Goal: Information Seeking & Learning: Find specific fact

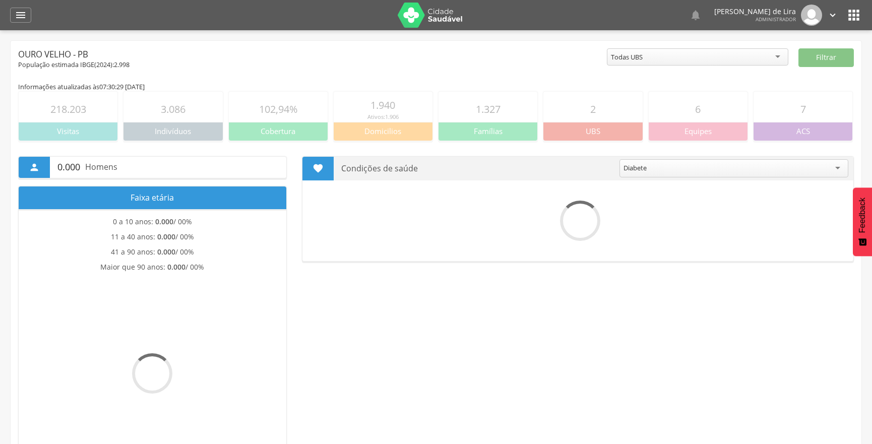
click at [20, 14] on icon "" at bounding box center [21, 15] width 12 height 12
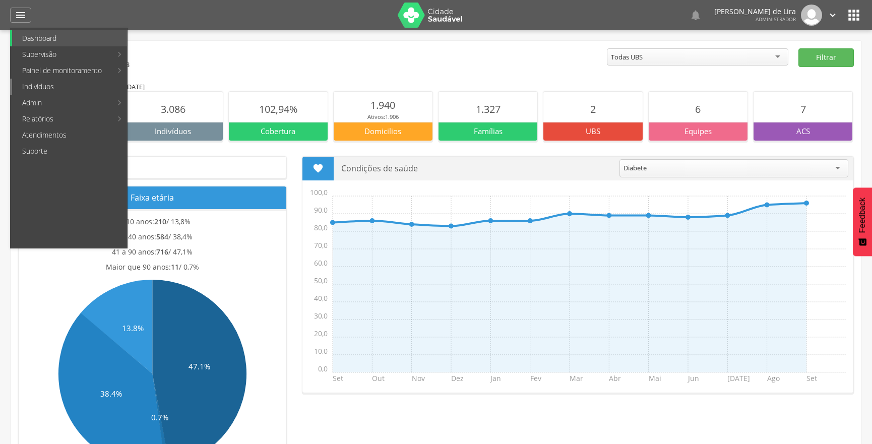
click at [40, 89] on link "Indivíduos" at bounding box center [69, 87] width 115 height 16
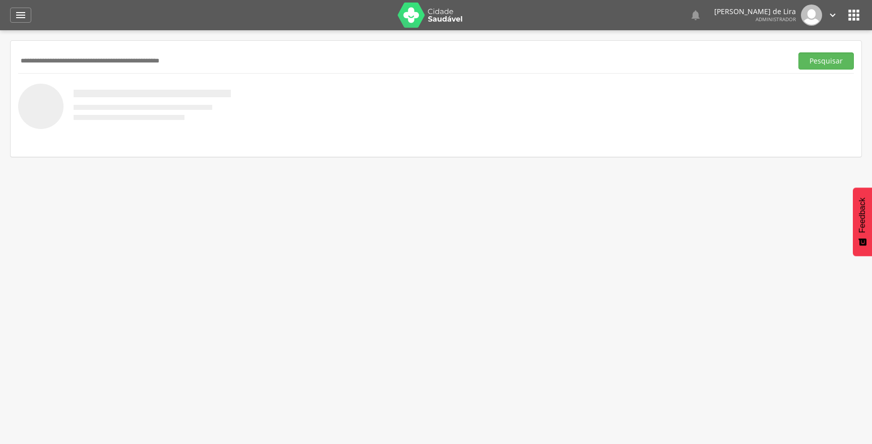
click at [83, 62] on input "text" at bounding box center [403, 60] width 770 height 17
click at [835, 55] on button "Pesquisar" at bounding box center [826, 60] width 55 height 17
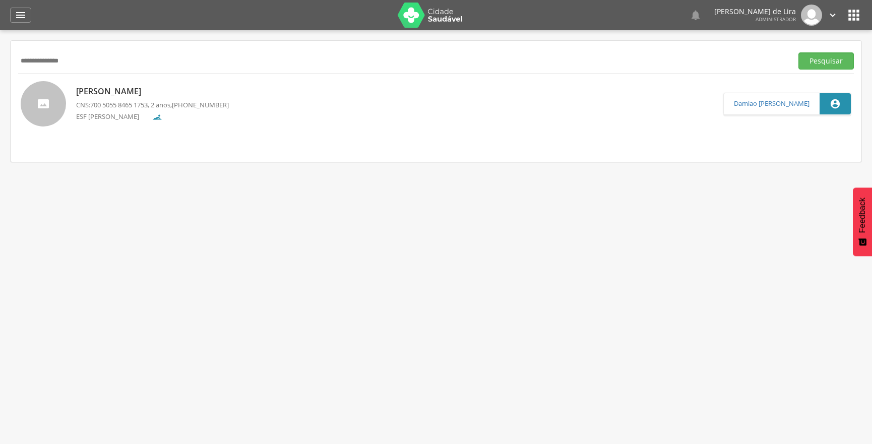
scroll to position [30, 0]
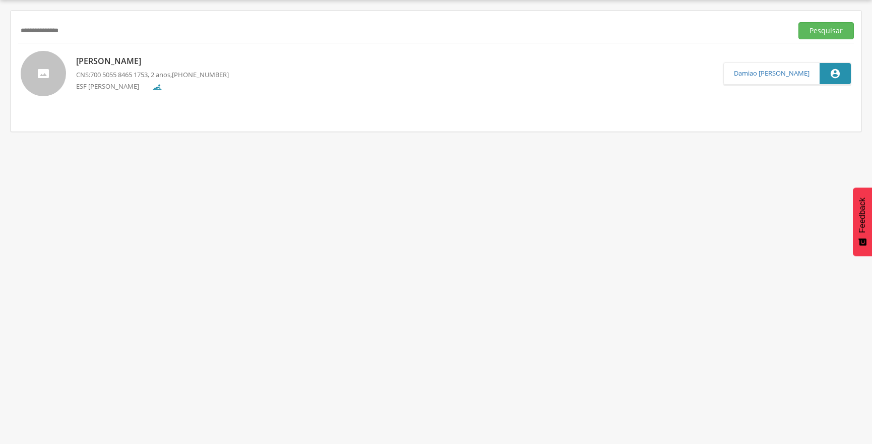
drag, startPoint x: 96, startPoint y: 31, endPoint x: 0, endPoint y: 35, distance: 95.9
click at [0, 35] on div " Supervisão  Distritos  Ubs adicionar ubs  Coordenador: - Ouro Velho / [GEO…" at bounding box center [436, 222] width 872 height 444
type input "**********"
click at [799, 22] on button "Pesquisar" at bounding box center [826, 30] width 55 height 17
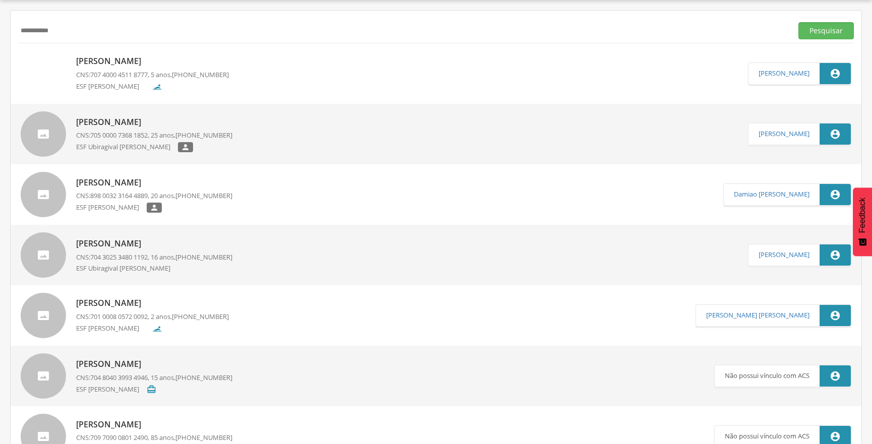
click at [122, 137] on span "705 0000 7368 1852" at bounding box center [118, 135] width 57 height 9
type input "**********"
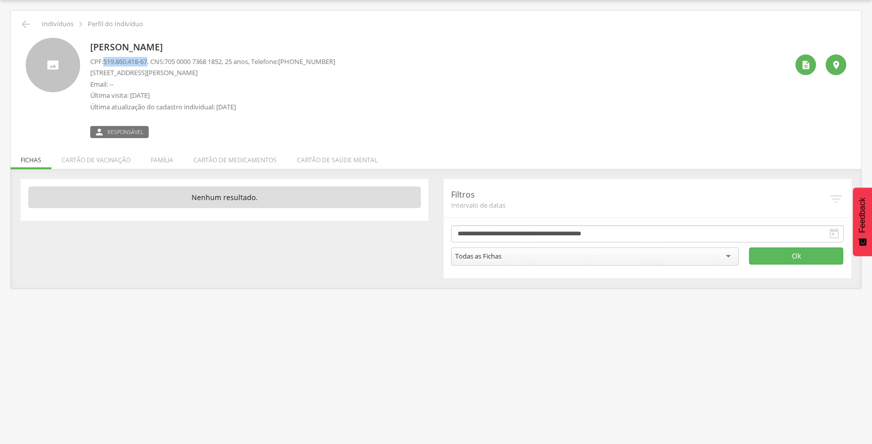
drag, startPoint x: 105, startPoint y: 62, endPoint x: 152, endPoint y: 63, distance: 46.4
click at [152, 63] on p "CPF: 519.860.418-67 , CNS: [PHONE_NUMBER] , 25 anos, Telefone: [PHONE_NUMBER]" at bounding box center [212, 62] width 245 height 10
copy span "519.860.418-67"
